Goal: Entertainment & Leisure: Consume media (video, audio)

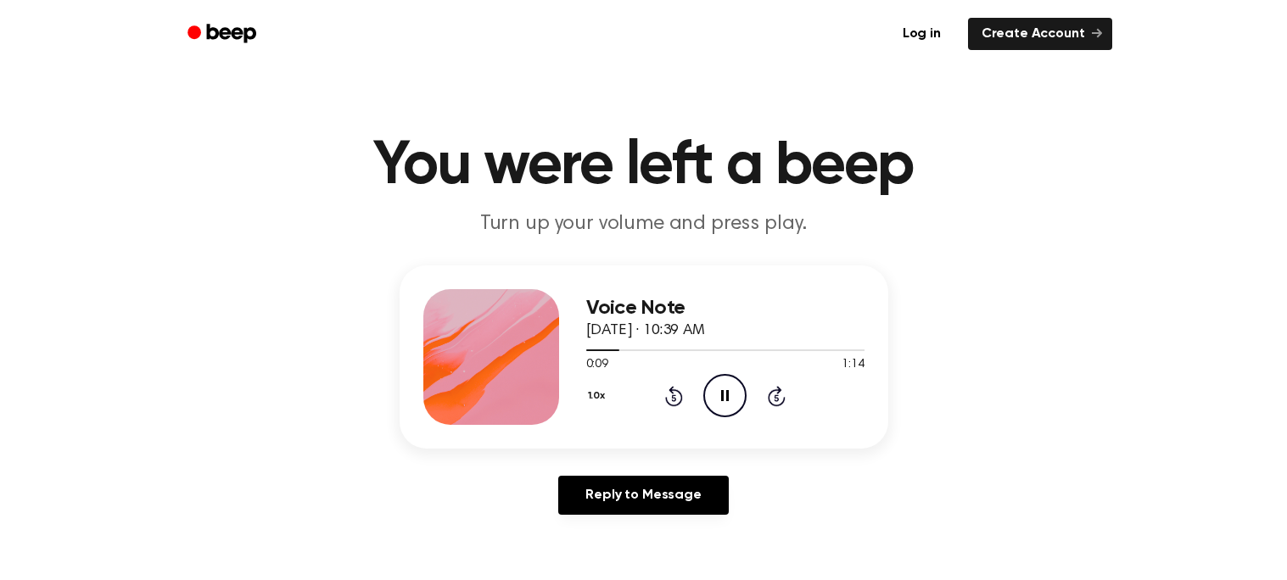
click at [720, 375] on circle at bounding box center [725, 396] width 42 height 42
click at [677, 385] on icon "Rewind 5 seconds" at bounding box center [673, 396] width 19 height 22
click at [681, 387] on icon "Rewind 5 seconds" at bounding box center [673, 396] width 19 height 22
click at [680, 387] on icon "Rewind 5 seconds" at bounding box center [673, 396] width 19 height 22
click at [770, 394] on icon at bounding box center [777, 396] width 18 height 20
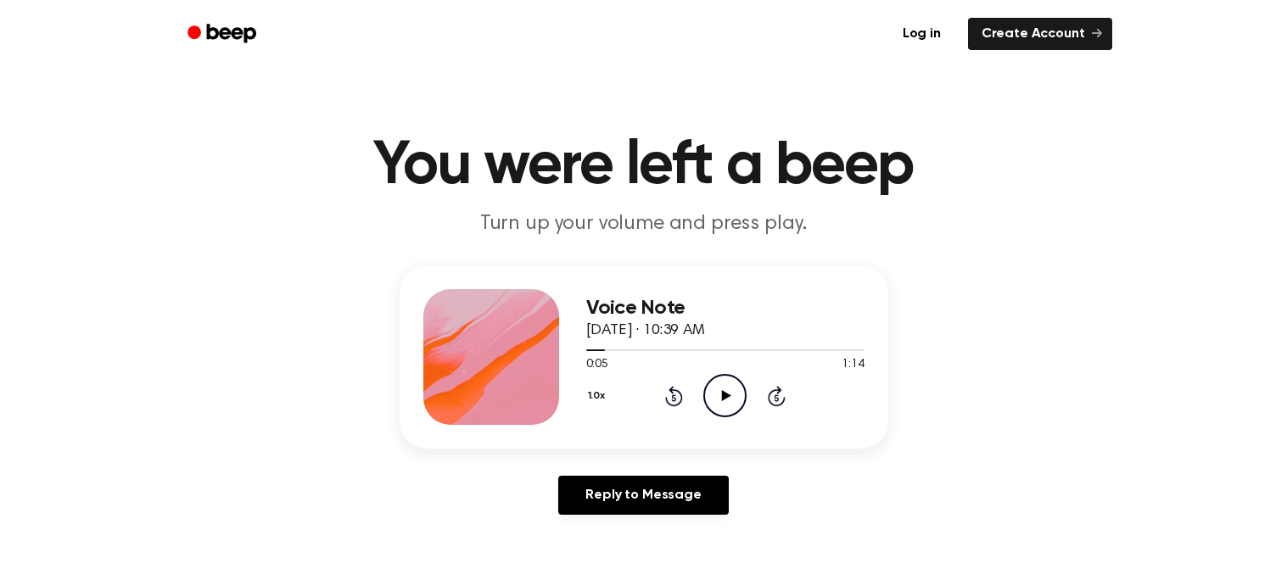
click at [653, 385] on div "1.0x Rewind 5 seconds Play Audio Skip 5 seconds" at bounding box center [725, 395] width 278 height 43
click at [672, 395] on icon at bounding box center [674, 398] width 4 height 7
click at [675, 399] on icon at bounding box center [674, 398] width 4 height 7
click at [773, 392] on icon "Skip 5 seconds" at bounding box center [776, 396] width 19 height 22
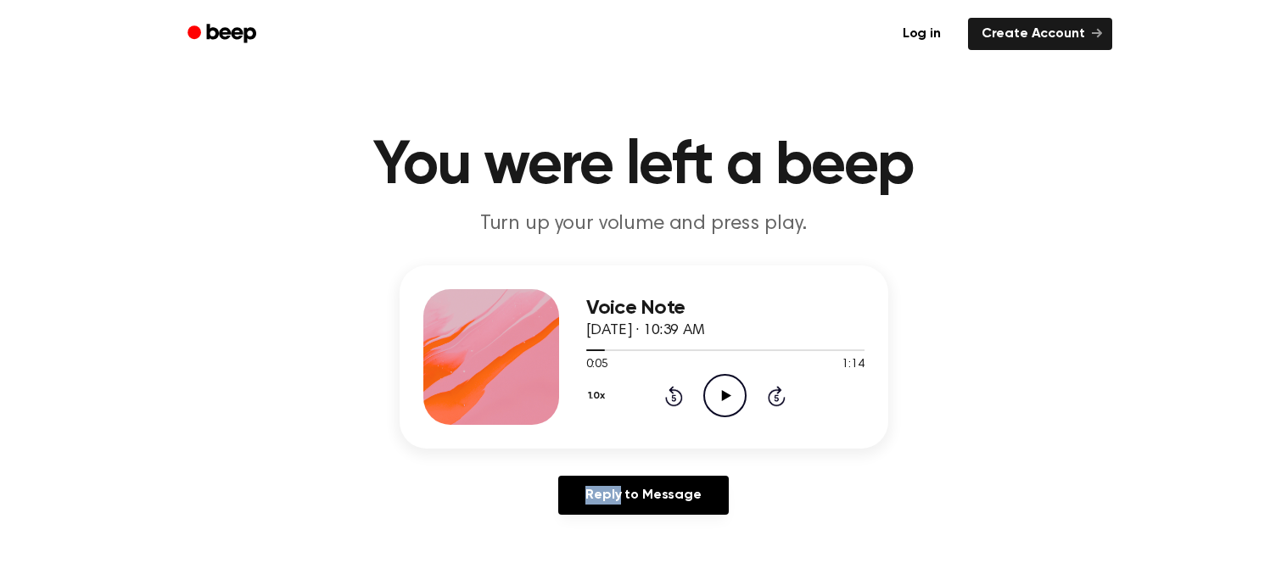
click at [773, 392] on icon "Skip 5 seconds" at bounding box center [776, 396] width 19 height 22
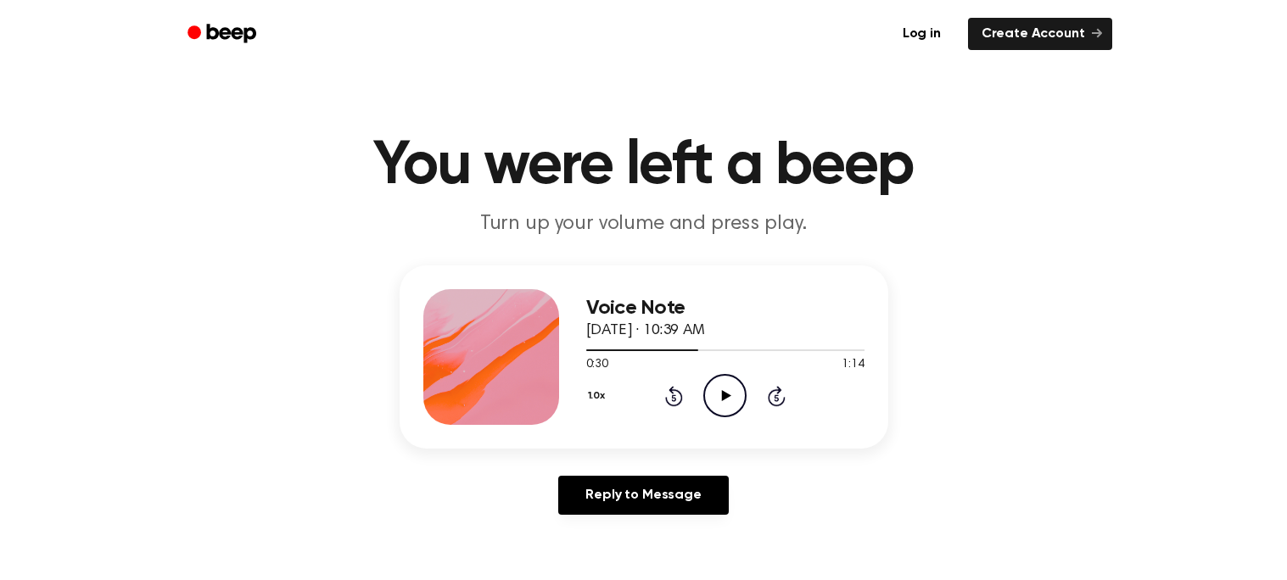
click at [773, 392] on icon "Skip 5 seconds" at bounding box center [776, 396] width 19 height 22
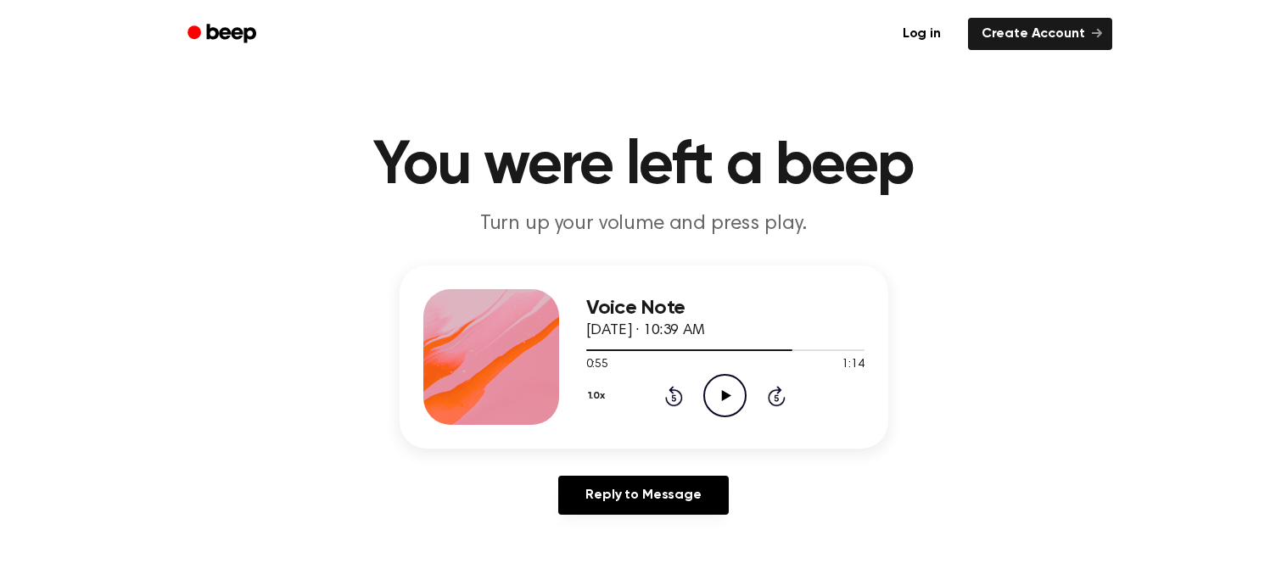
click at [669, 394] on icon "Rewind 5 seconds" at bounding box center [673, 396] width 19 height 22
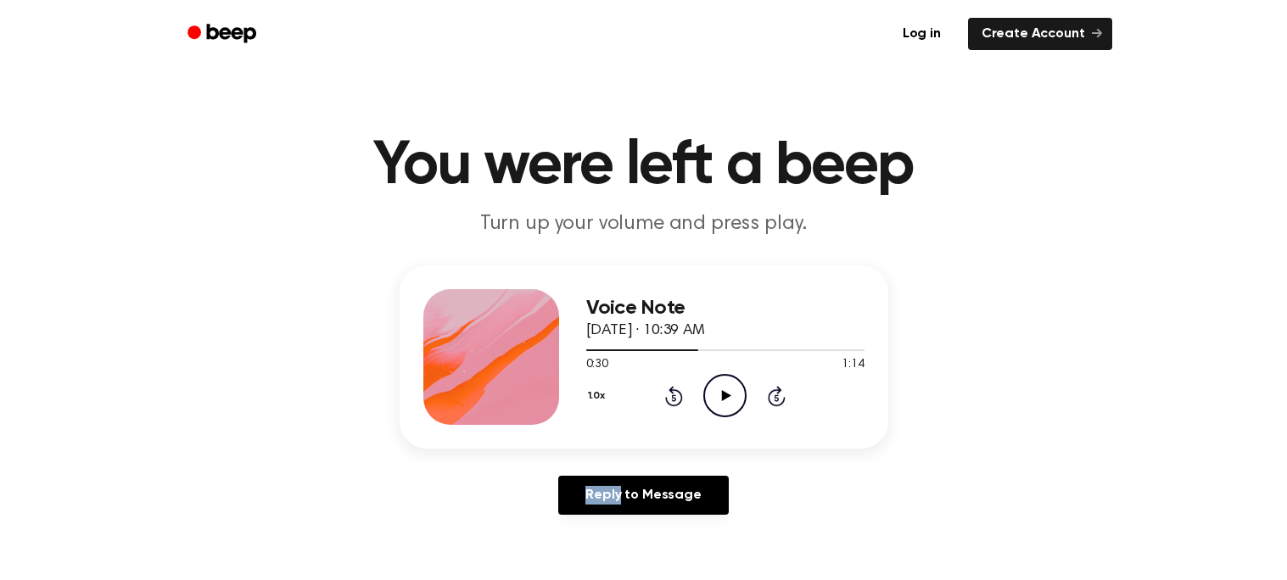
click at [669, 395] on icon "Rewind 5 seconds" at bounding box center [673, 396] width 19 height 22
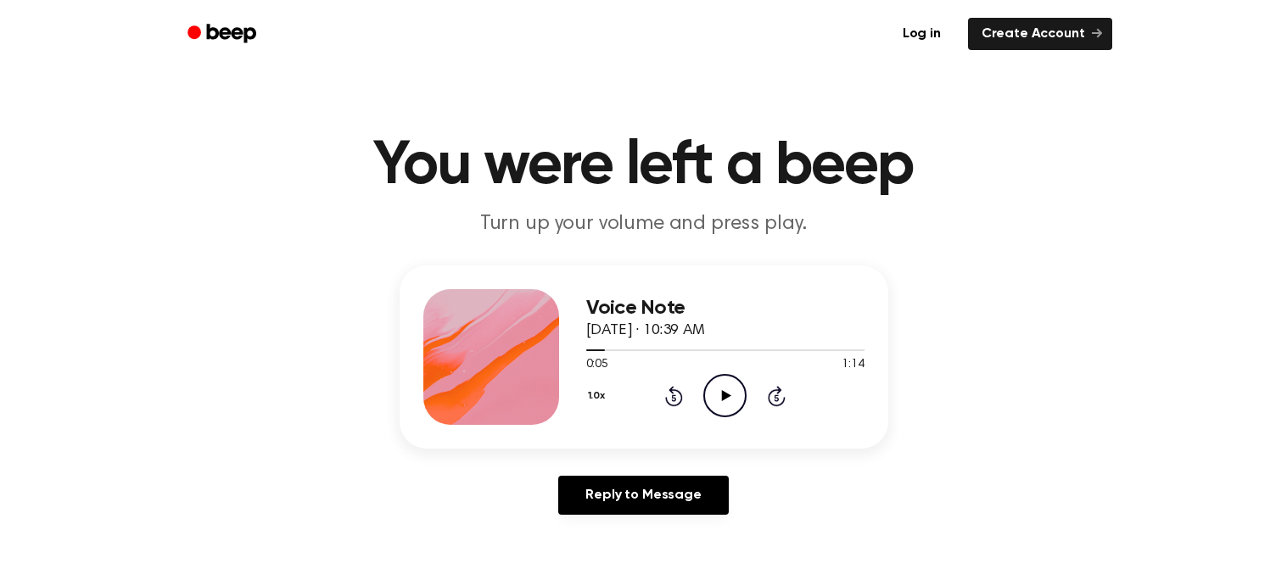
click at [669, 395] on icon "Rewind 5 seconds" at bounding box center [673, 396] width 19 height 22
click at [732, 397] on icon "Play Audio" at bounding box center [725, 395] width 43 height 43
click at [675, 394] on icon "Rewind 5 seconds" at bounding box center [673, 396] width 19 height 22
click at [675, 405] on icon at bounding box center [674, 396] width 18 height 20
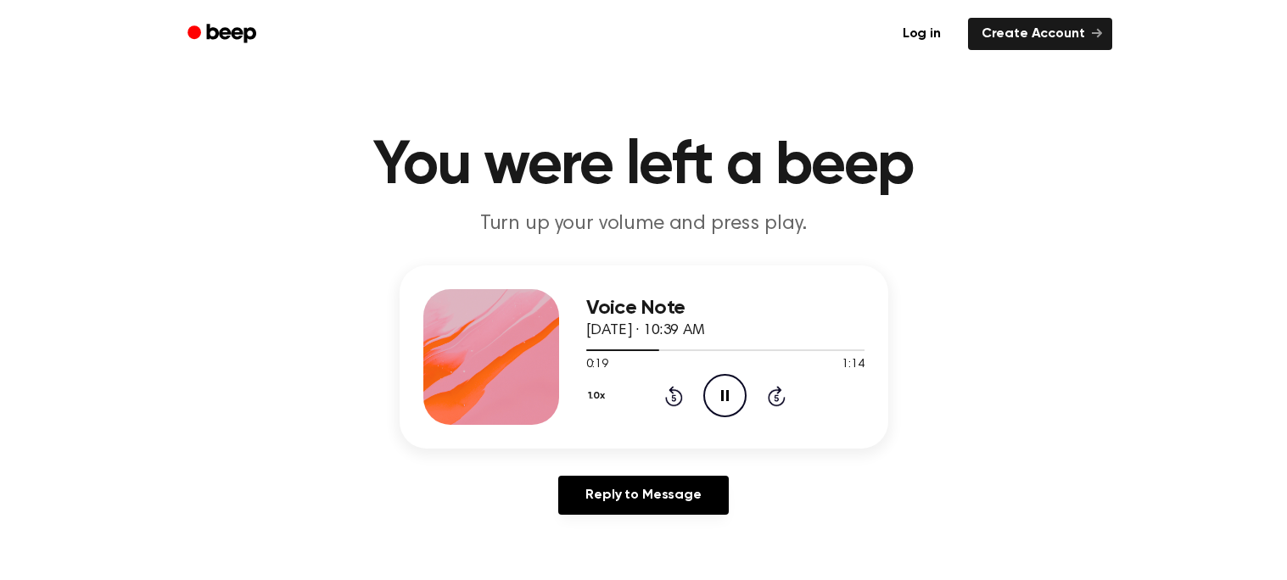
click at [667, 401] on icon at bounding box center [674, 396] width 18 height 20
click at [675, 406] on div "1.0x Rewind 5 seconds Pause Audio Skip 5 seconds" at bounding box center [725, 395] width 278 height 43
click at [674, 397] on icon at bounding box center [674, 398] width 4 height 7
click at [664, 402] on icon "Rewind 5 seconds" at bounding box center [673, 396] width 19 height 22
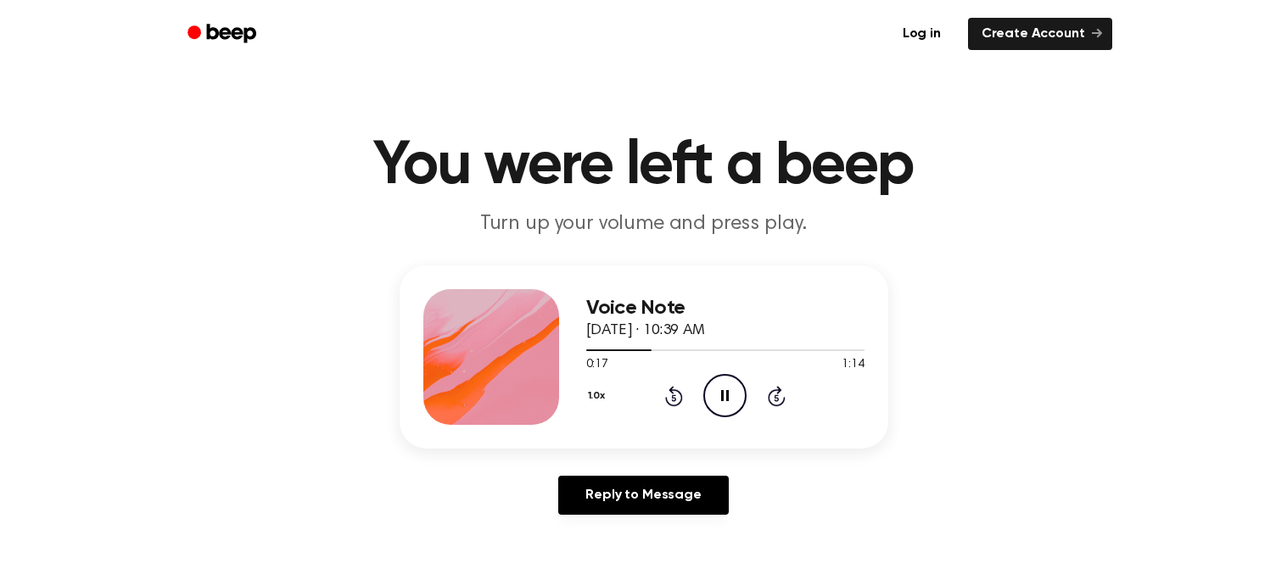
click at [670, 406] on icon "Rewind 5 seconds" at bounding box center [673, 396] width 19 height 22
click at [668, 405] on icon "Rewind 5 seconds" at bounding box center [673, 396] width 19 height 22
click at [794, 398] on div "1.0x Rewind 5 seconds Pause Audio Skip 5 seconds" at bounding box center [725, 395] width 278 height 43
click at [781, 404] on icon at bounding box center [777, 396] width 18 height 20
click at [782, 402] on icon at bounding box center [777, 396] width 18 height 20
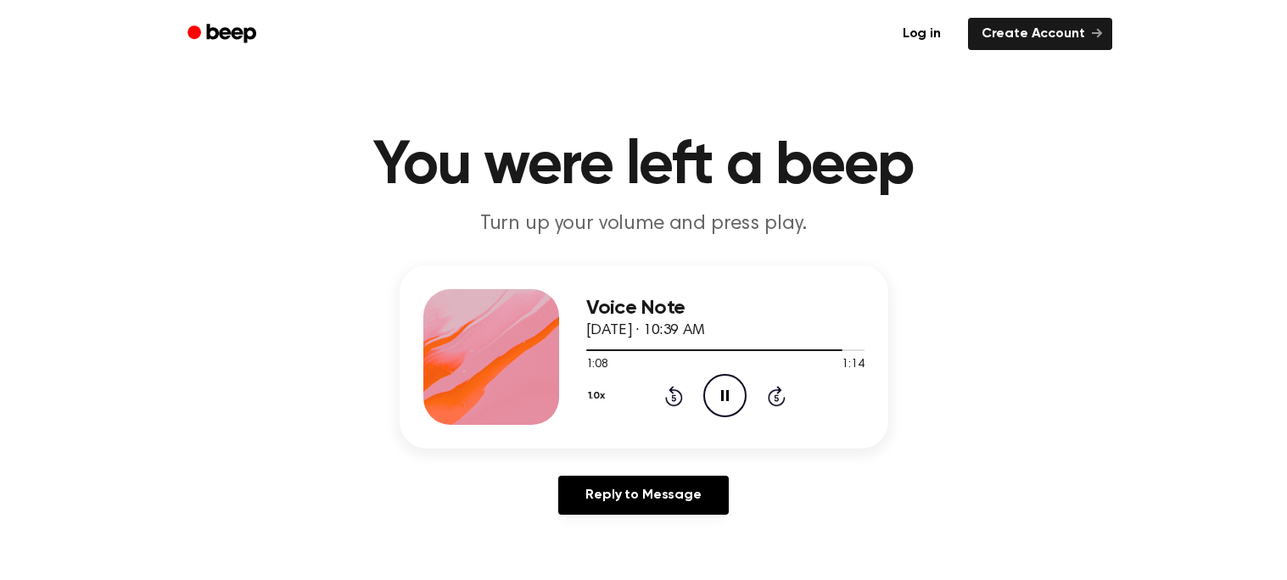
click at [776, 398] on icon "Skip 5 seconds" at bounding box center [776, 396] width 19 height 22
click at [786, 398] on div "1.0x Rewind 5 seconds Pause Audio Skip 5 seconds" at bounding box center [725, 395] width 278 height 43
click at [776, 397] on icon at bounding box center [777, 398] width 4 height 7
